Goal: Transaction & Acquisition: Purchase product/service

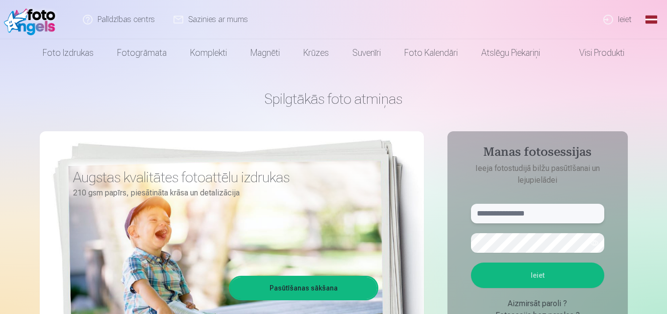
click at [502, 217] on input "text" at bounding box center [537, 214] width 133 height 20
type input "**********"
click at [524, 279] on button "Ieiet" at bounding box center [537, 275] width 133 height 25
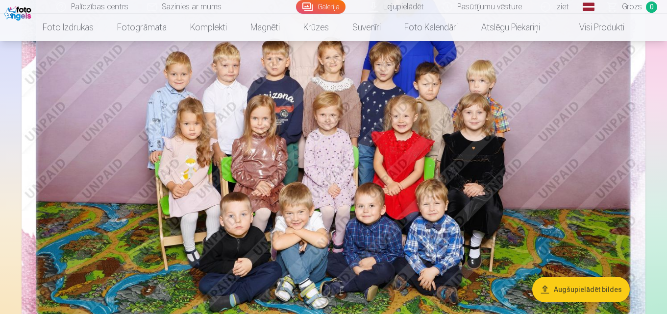
scroll to position [176, 0]
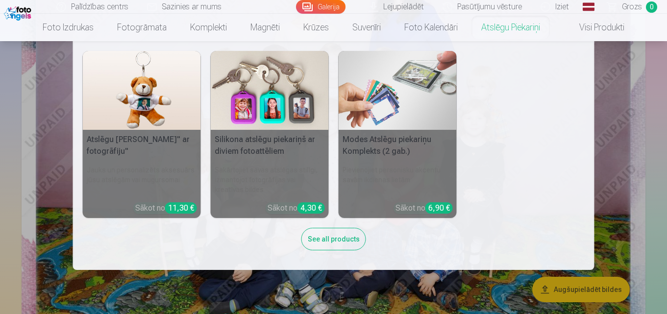
click at [630, 131] on nav "Atslēgu piekariņš Lācītis" ar fotogrāfiju" Jauks un personalizēts aksesuārs jūs…" at bounding box center [333, 155] width 667 height 229
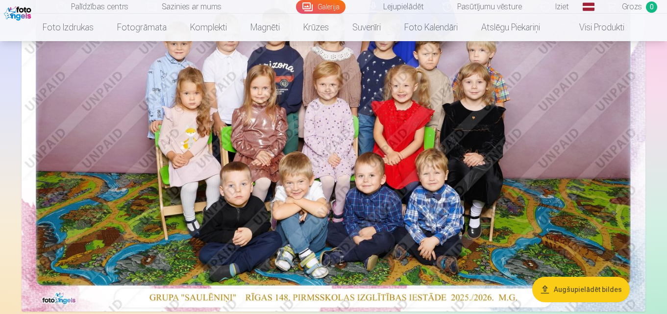
scroll to position [0, 0]
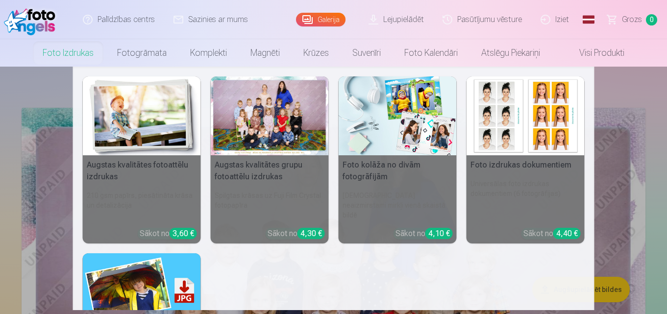
click at [60, 60] on link "Foto izdrukas" at bounding box center [68, 52] width 74 height 27
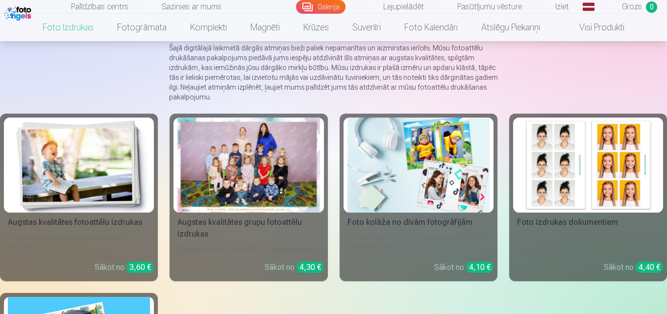
scroll to position [81, 0]
click at [89, 165] on img at bounding box center [79, 164] width 142 height 95
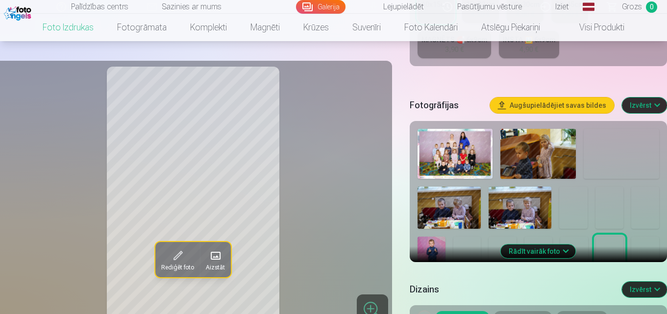
scroll to position [272, 0]
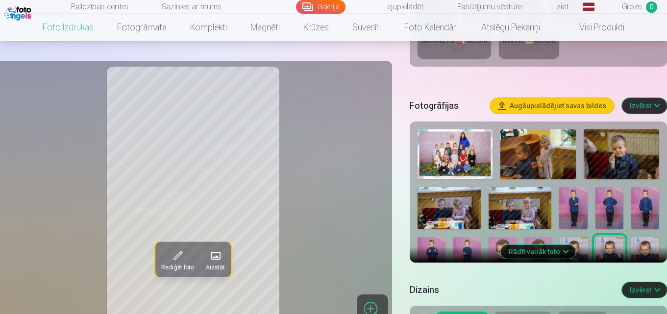
drag, startPoint x: 372, startPoint y: 229, endPoint x: 337, endPoint y: 251, distance: 40.9
click at [337, 251] on div "Rediģēt foto Aizstāt" at bounding box center [193, 195] width 386 height 257
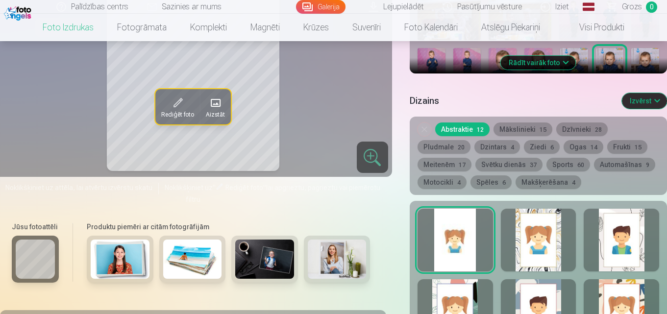
scroll to position [510, 0]
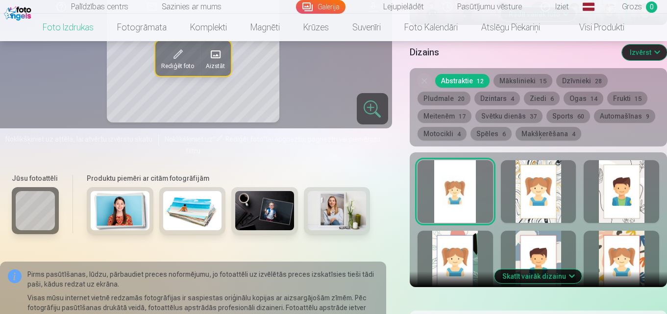
click at [527, 204] on div at bounding box center [538, 191] width 75 height 63
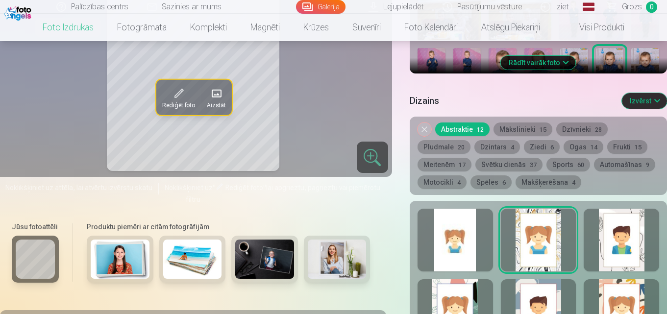
scroll to position [490, 0]
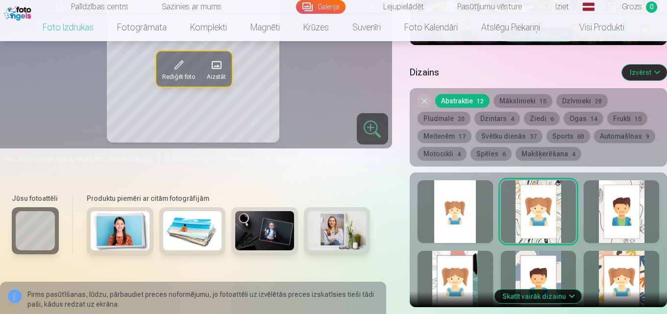
click at [600, 215] on div at bounding box center [620, 211] width 75 height 63
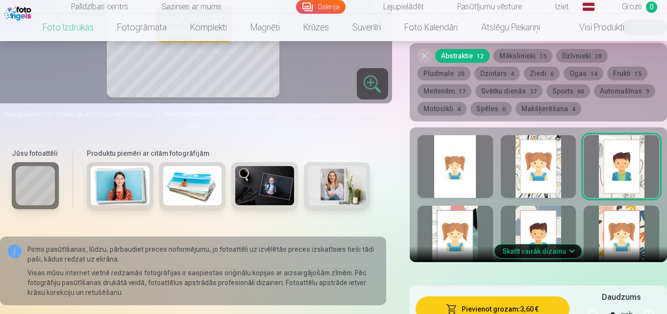
scroll to position [535, 0]
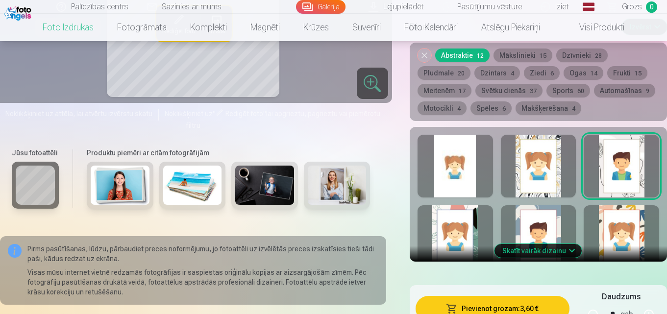
click at [568, 256] on button "Skatīt vairāk dizainu" at bounding box center [537, 251] width 87 height 14
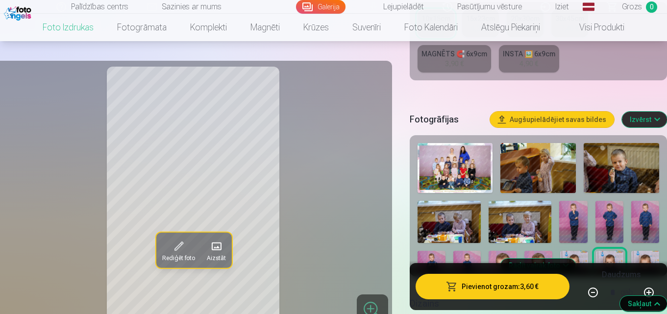
scroll to position [257, 0]
